Goal: Transaction & Acquisition: Purchase product/service

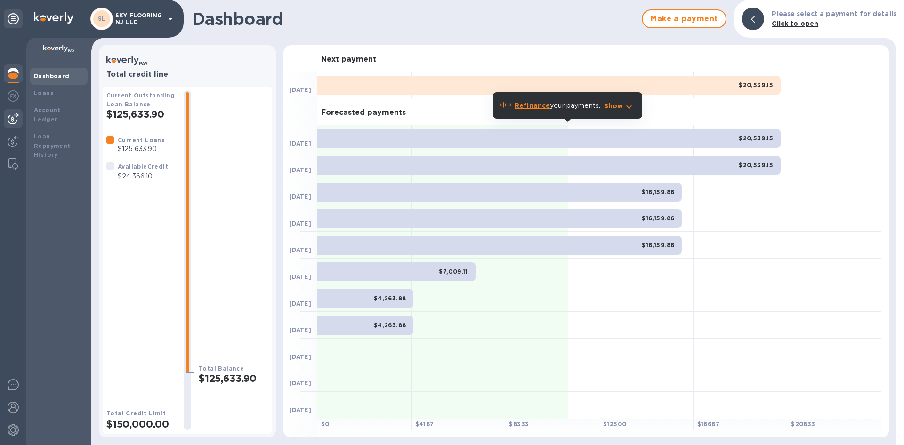
click at [12, 121] on img at bounding box center [13, 118] width 11 height 11
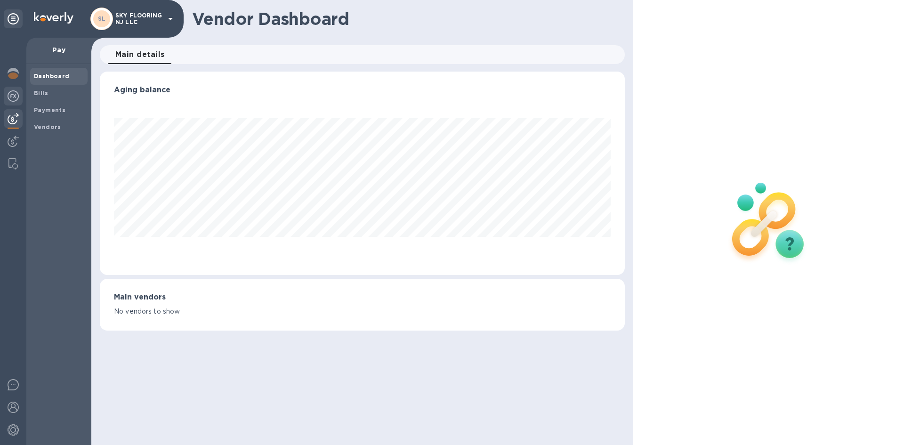
click at [15, 99] on img at bounding box center [13, 95] width 11 height 11
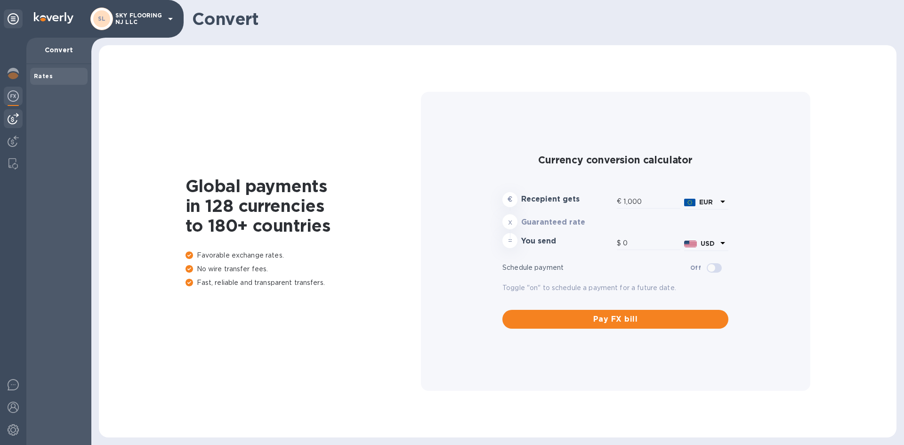
click at [18, 113] on img at bounding box center [13, 118] width 11 height 11
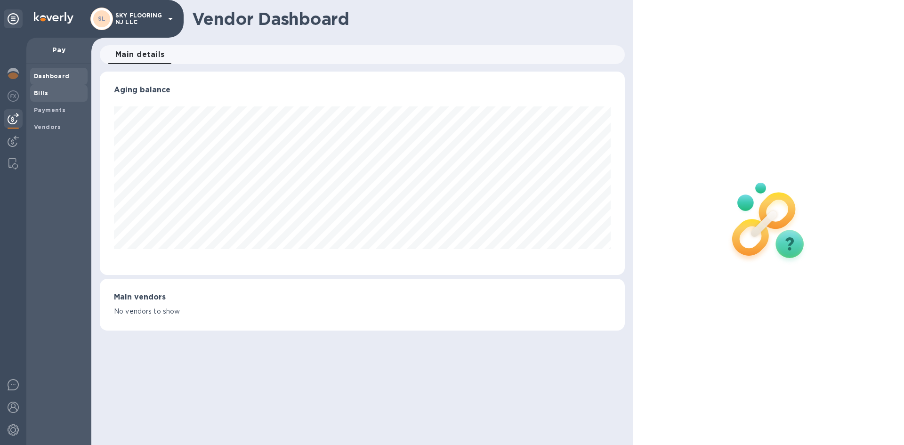
click at [40, 92] on b "Bills" at bounding box center [41, 92] width 14 height 7
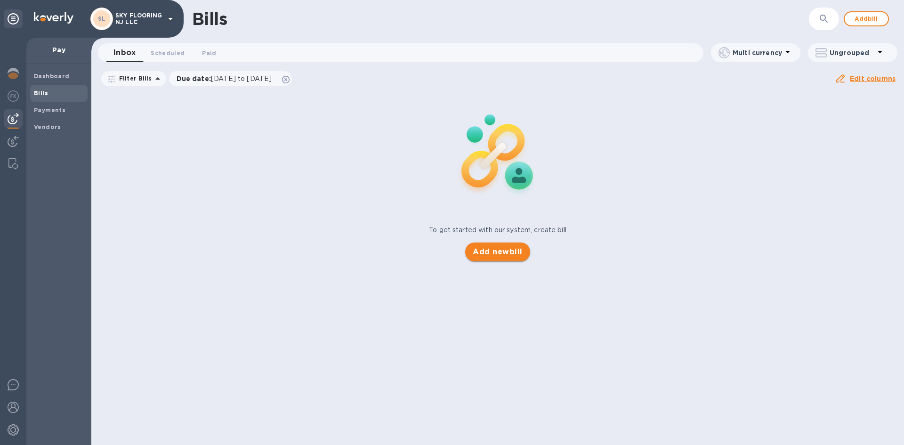
click at [486, 258] on button "Add new bill" at bounding box center [497, 251] width 64 height 19
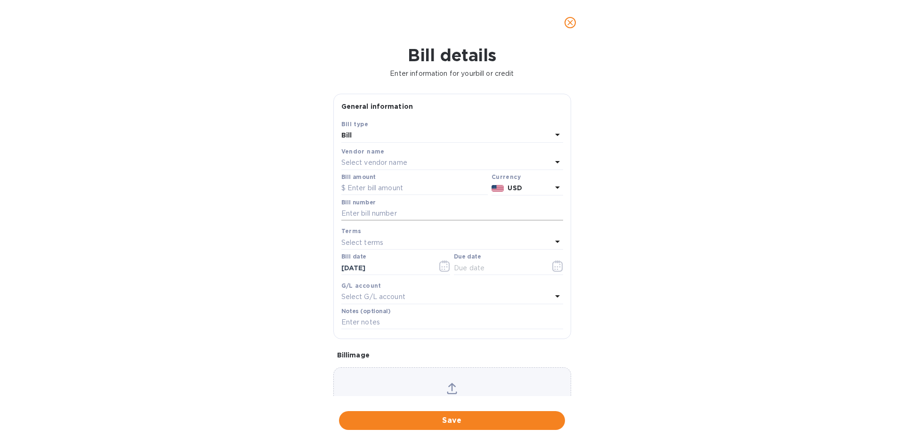
click at [370, 208] on input "text" at bounding box center [452, 214] width 222 height 14
paste input "HO250804005"
type input "HO250804005"
click at [391, 187] on input "text" at bounding box center [414, 188] width 146 height 14
type input "10,150"
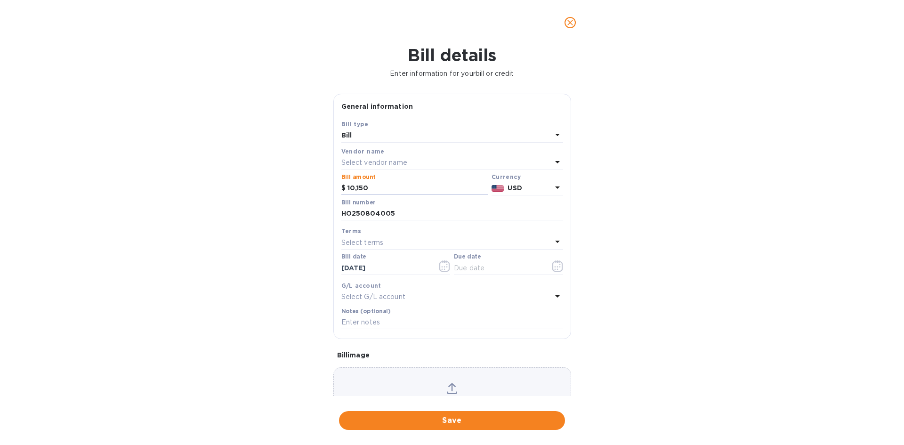
click at [439, 161] on div "Select vendor name" at bounding box center [446, 162] width 210 height 13
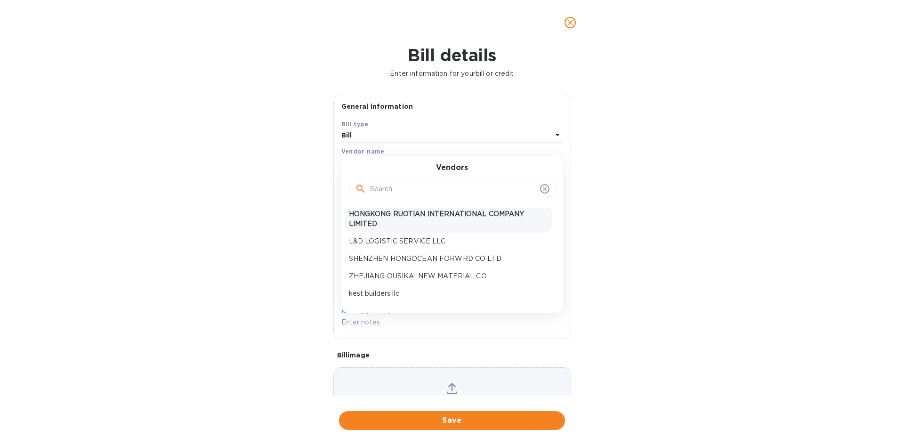
scroll to position [51, 0]
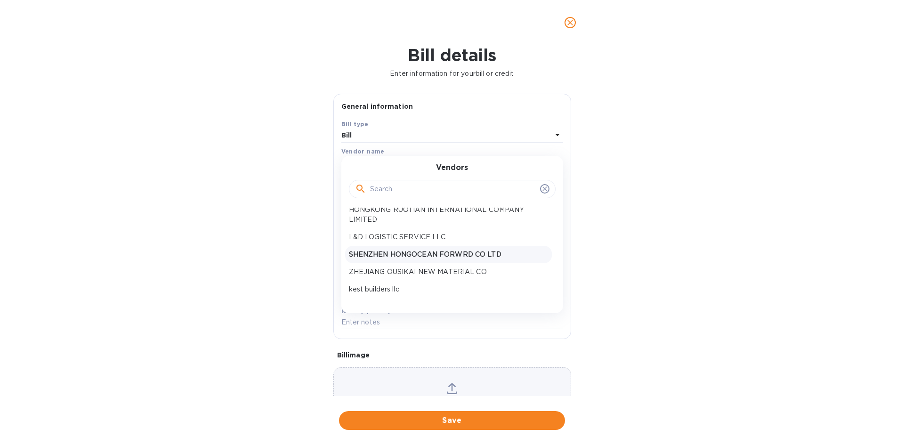
click at [433, 258] on p "SHENZHEN HONGOCEAN FORWRD CO LTD" at bounding box center [448, 254] width 199 height 10
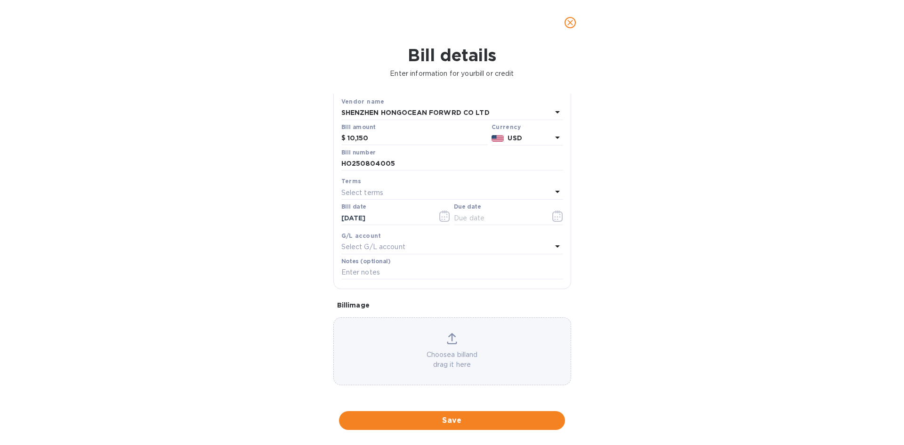
scroll to position [50, 0]
click at [438, 422] on span "Save" at bounding box center [451, 420] width 211 height 11
click at [553, 220] on icon "button" at bounding box center [557, 215] width 11 height 11
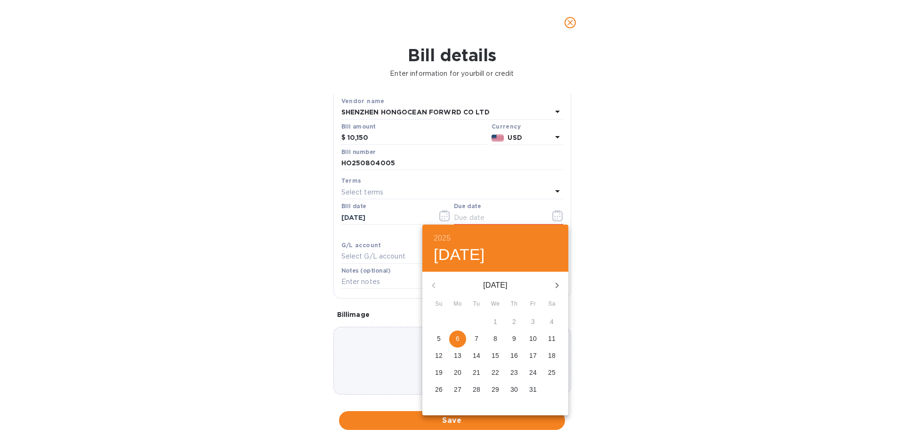
click at [451, 340] on span "6" at bounding box center [457, 338] width 17 height 9
type input "[DATE]"
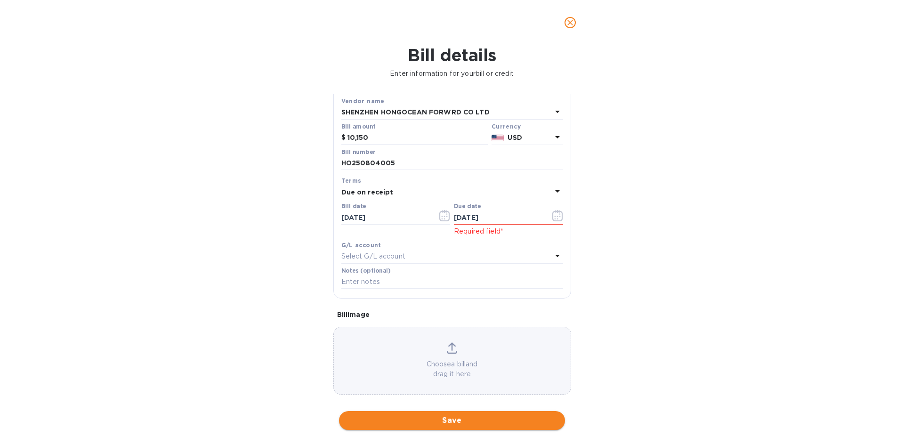
click at [452, 426] on button "Save" at bounding box center [452, 420] width 226 height 19
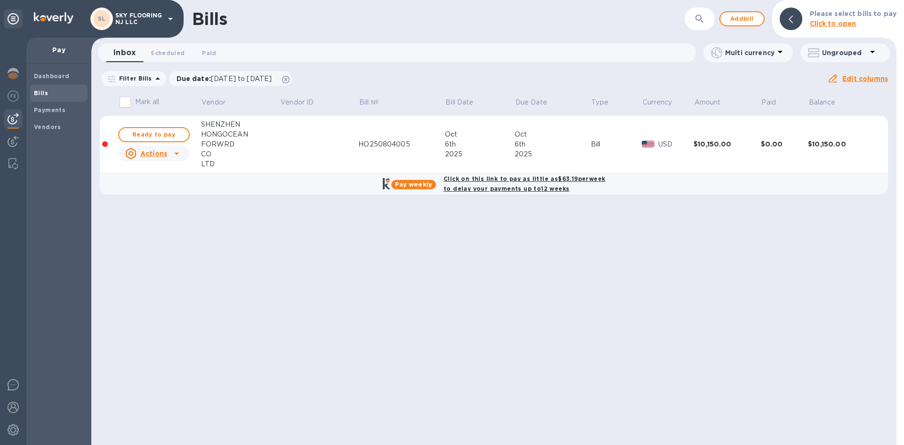
click at [481, 181] on b "Click on this link to pay as little as $63.19 per week to delay your payments u…" at bounding box center [523, 183] width 161 height 17
click at [521, 177] on b "Click on this link to pay as little as $63.19 per week to delay your payments u…" at bounding box center [523, 183] width 161 height 17
checkbox input "true"
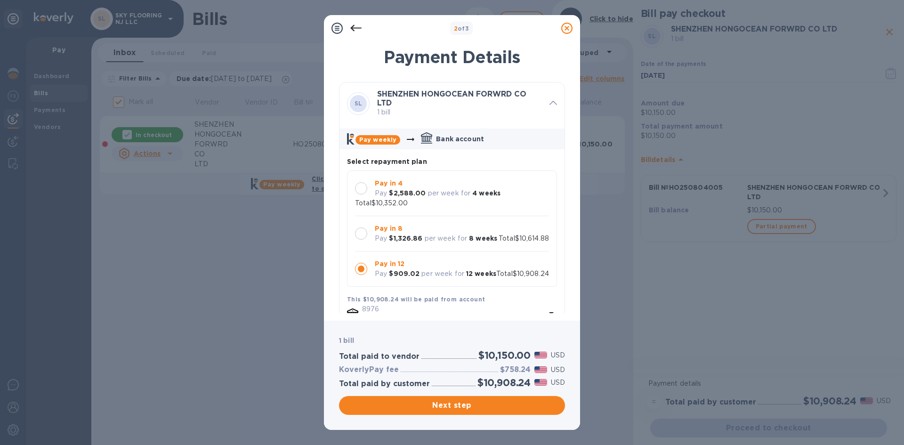
scroll to position [47, 0]
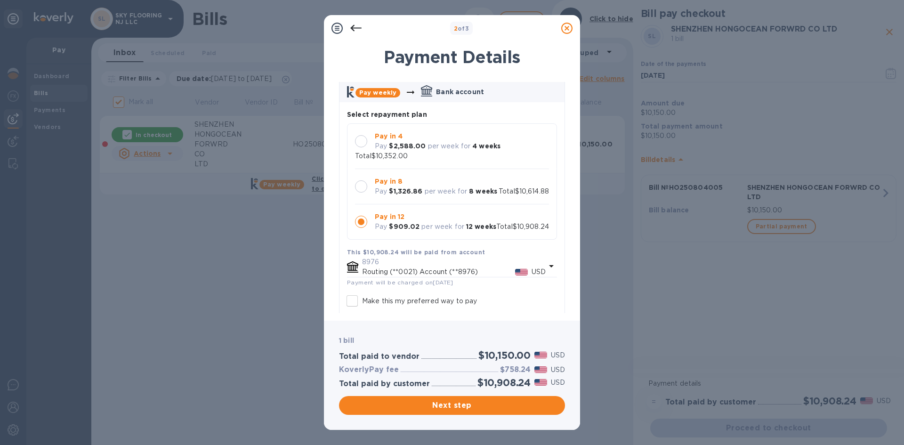
click at [513, 183] on div "Pay in 8 Pay $1,326.86 per week for 8 weeks Total $10,614.88" at bounding box center [452, 186] width 194 height 20
click at [464, 405] on span "Next step" at bounding box center [451, 405] width 211 height 11
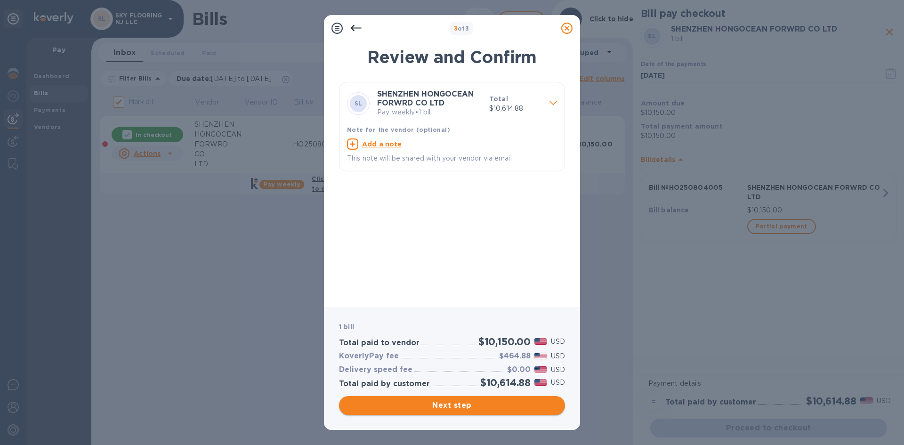
click at [464, 405] on span "Next step" at bounding box center [451, 405] width 211 height 11
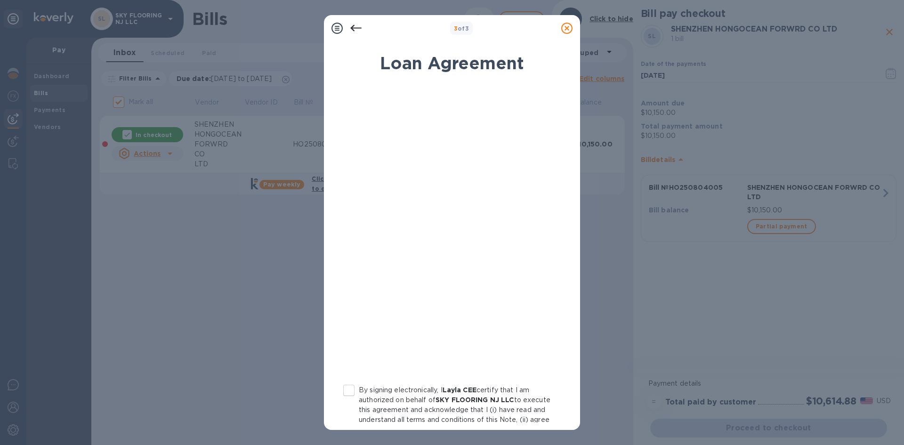
scroll to position [91, 0]
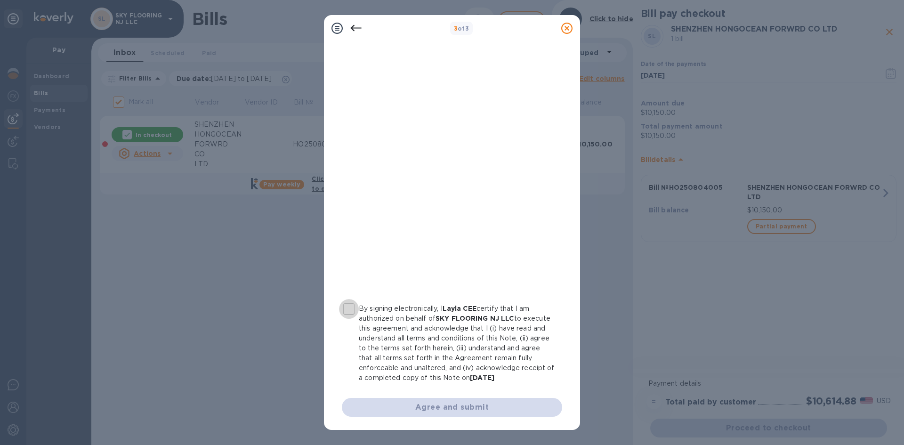
click at [344, 300] on input "By signing electronically, I Layla CEE certify that I am authorized on behalf o…" at bounding box center [349, 309] width 20 height 20
checkbox input "true"
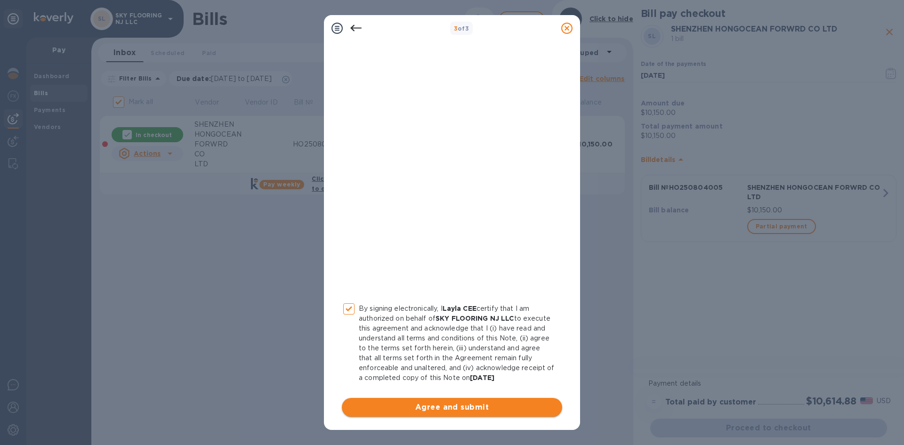
click at [415, 412] on span "Agree and submit" at bounding box center [451, 406] width 205 height 11
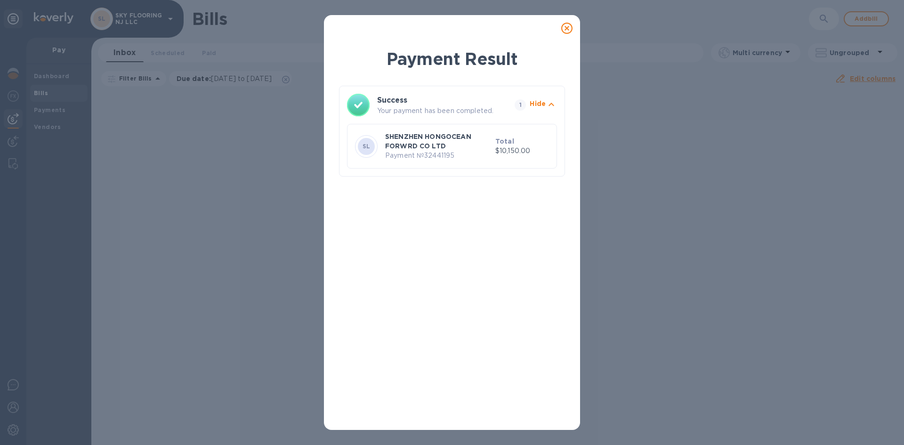
click at [567, 31] on icon at bounding box center [566, 28] width 11 height 11
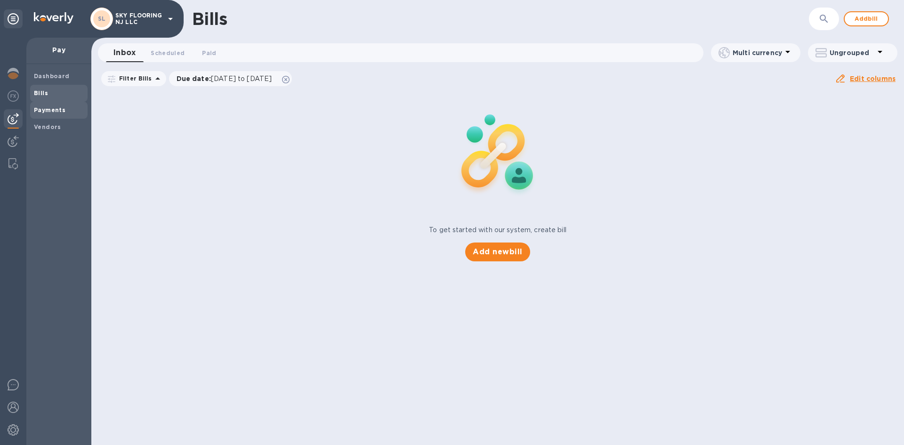
click at [60, 108] on b "Payments" at bounding box center [50, 109] width 32 height 7
